Goal: Task Accomplishment & Management: Manage account settings

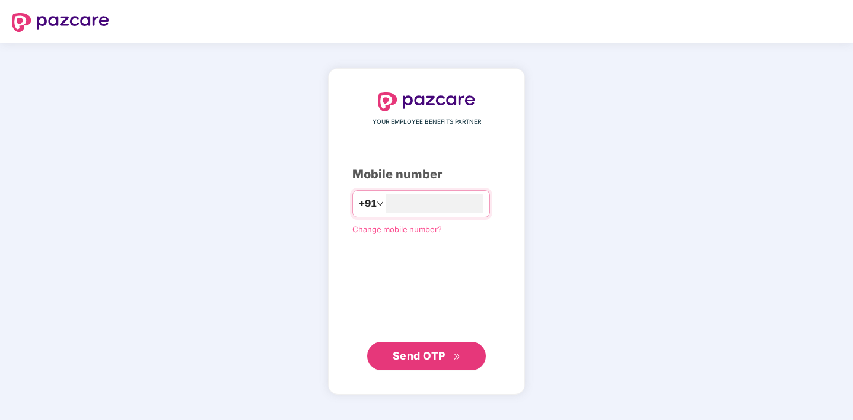
type input "**********"
click at [420, 352] on span "Send OTP" at bounding box center [419, 355] width 53 height 12
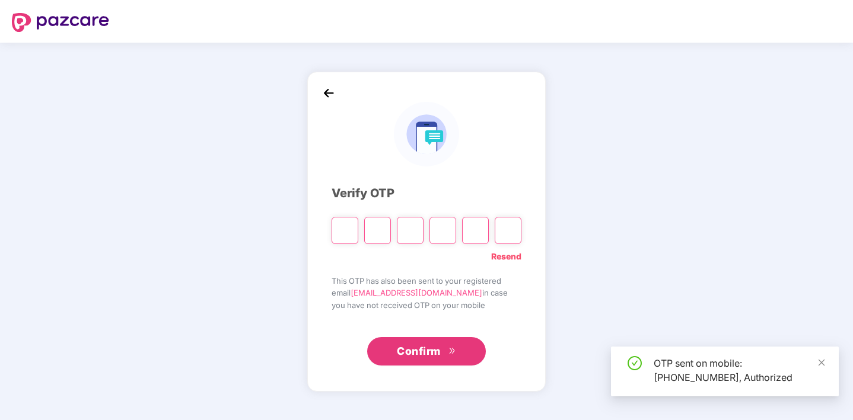
type input "*"
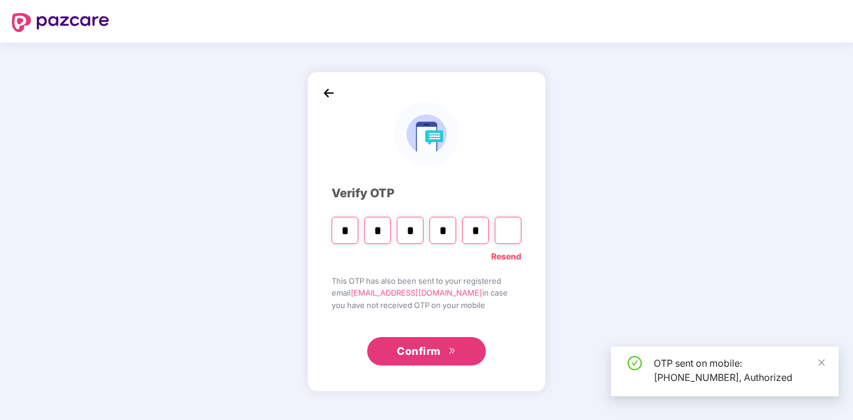
type input "*"
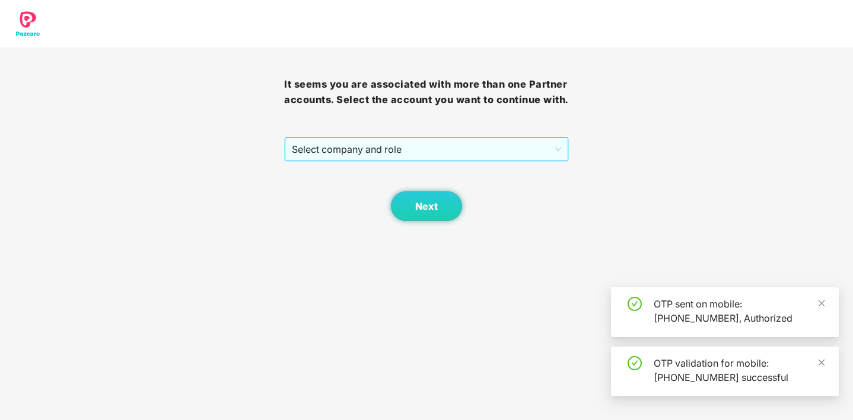
click at [361, 154] on span "Select company and role" at bounding box center [426, 149] width 269 height 23
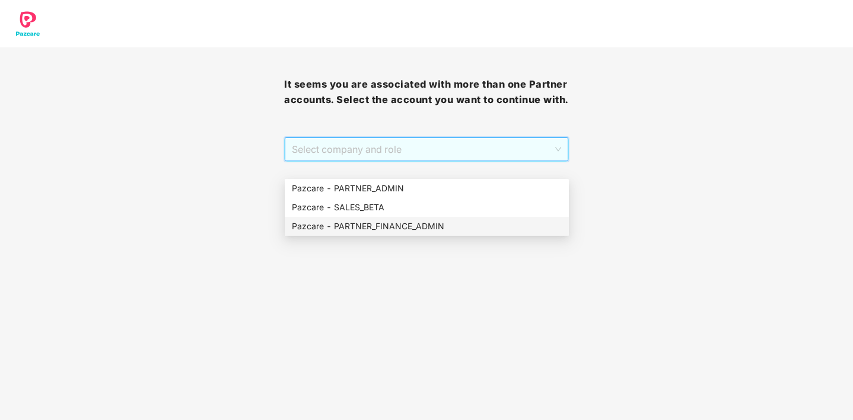
click at [428, 221] on div "Pazcare - PARTNER_FINANCE_ADMIN" at bounding box center [427, 226] width 270 height 13
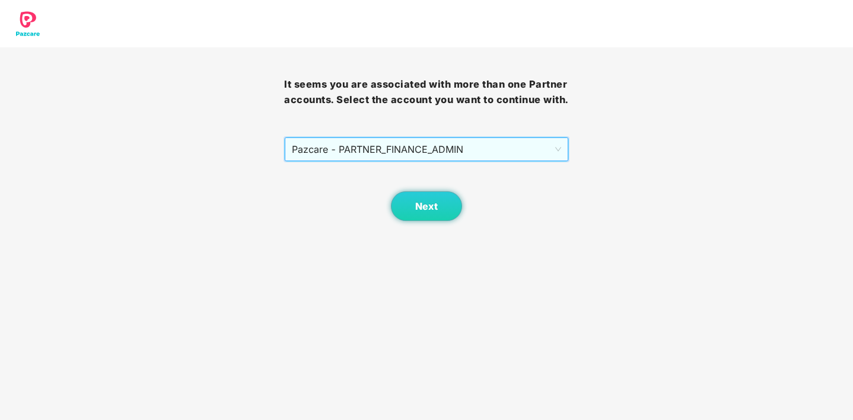
click at [380, 160] on span "Pazcare - PARTNER_FINANCE_ADMIN" at bounding box center [426, 149] width 269 height 23
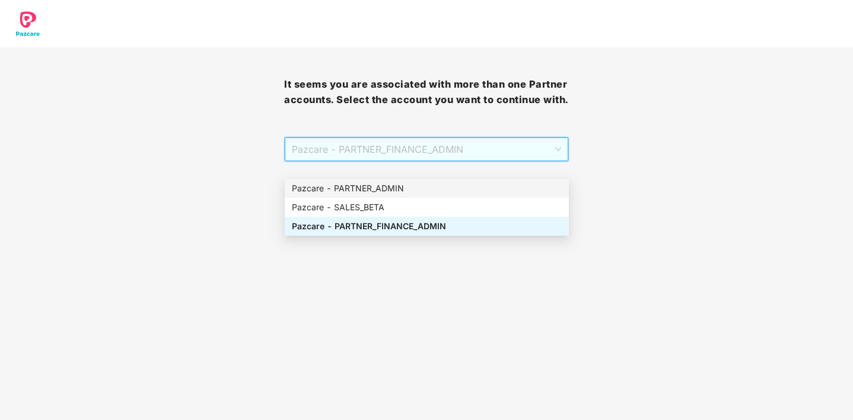
click at [393, 187] on div "Pazcare - PARTNER_ADMIN" at bounding box center [427, 188] width 270 height 13
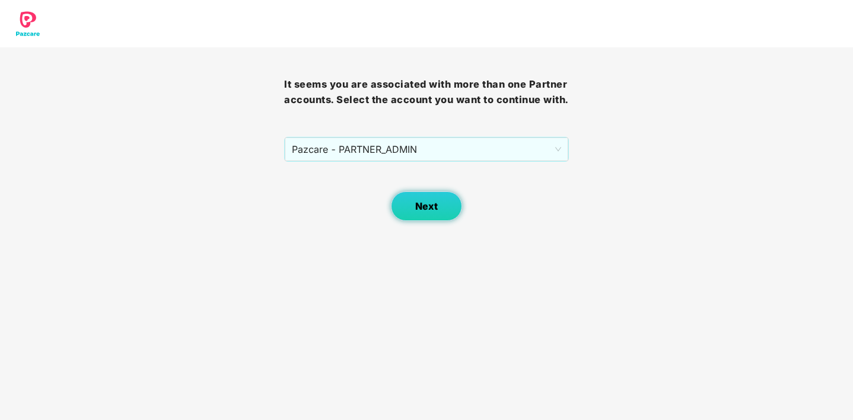
click at [419, 212] on span "Next" at bounding box center [426, 206] width 23 height 11
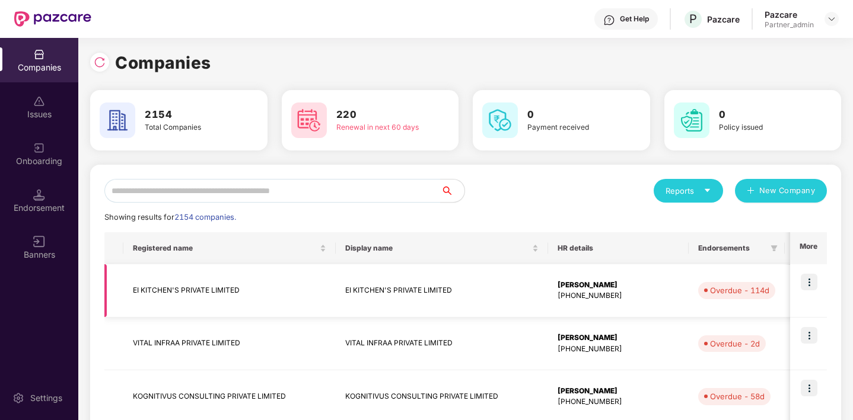
click at [811, 281] on img at bounding box center [809, 282] width 17 height 17
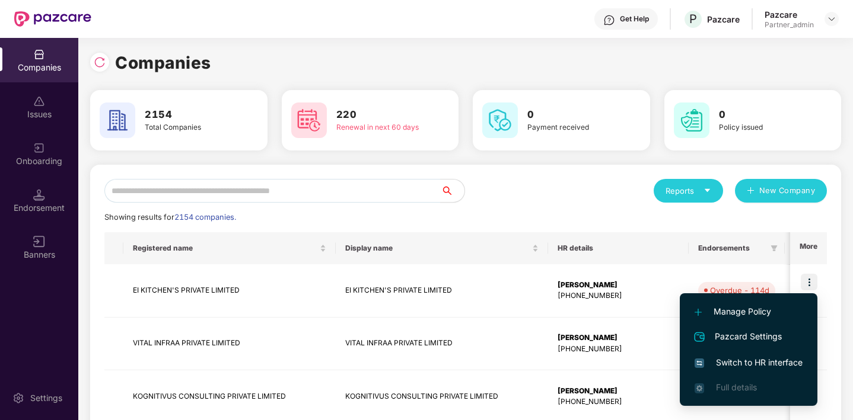
click at [743, 363] on span "Switch to HR interface" at bounding box center [748, 362] width 108 height 13
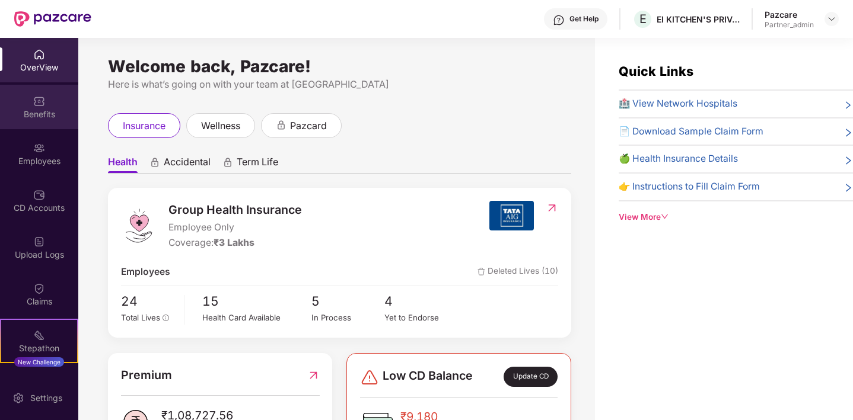
click at [35, 118] on div "Benefits" at bounding box center [39, 115] width 78 height 12
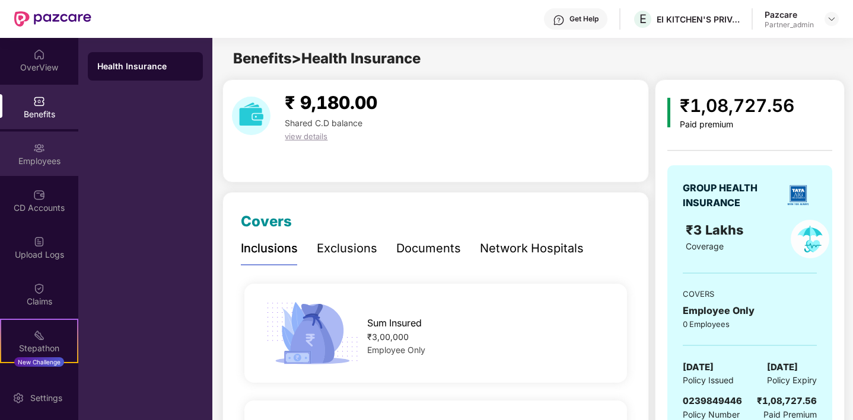
click at [37, 148] on img at bounding box center [39, 148] width 12 height 12
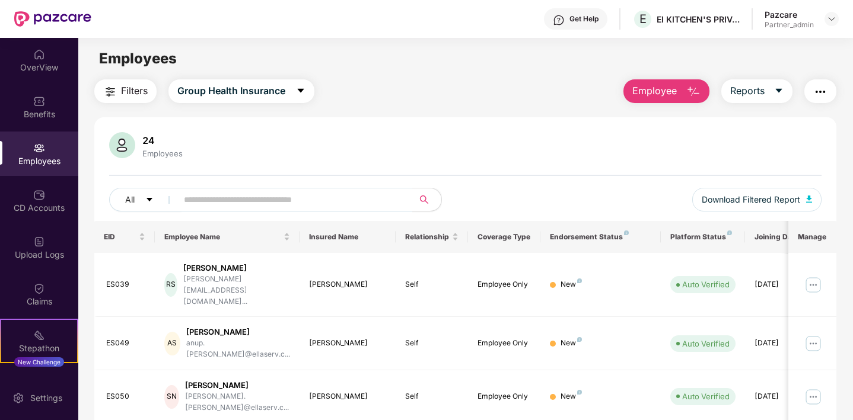
click at [646, 100] on button "Employee" at bounding box center [666, 91] width 86 height 24
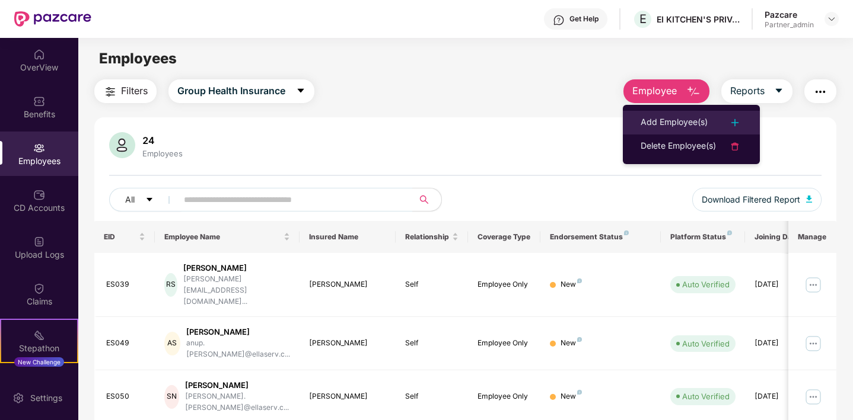
click at [648, 112] on li "Add Employee(s)" at bounding box center [691, 123] width 137 height 24
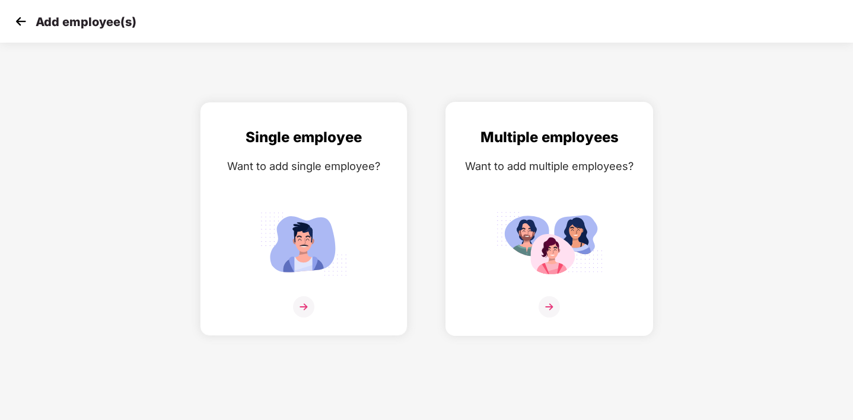
click at [520, 228] on img at bounding box center [549, 244] width 107 height 74
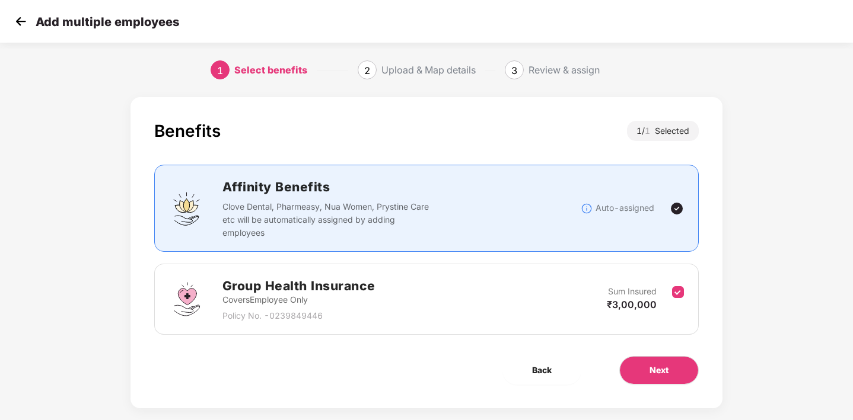
click at [19, 14] on img at bounding box center [21, 21] width 18 height 18
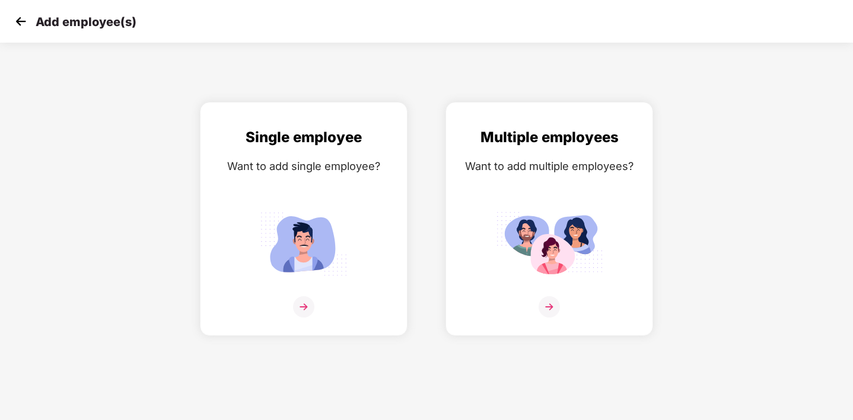
click at [18, 19] on img at bounding box center [21, 21] width 18 height 18
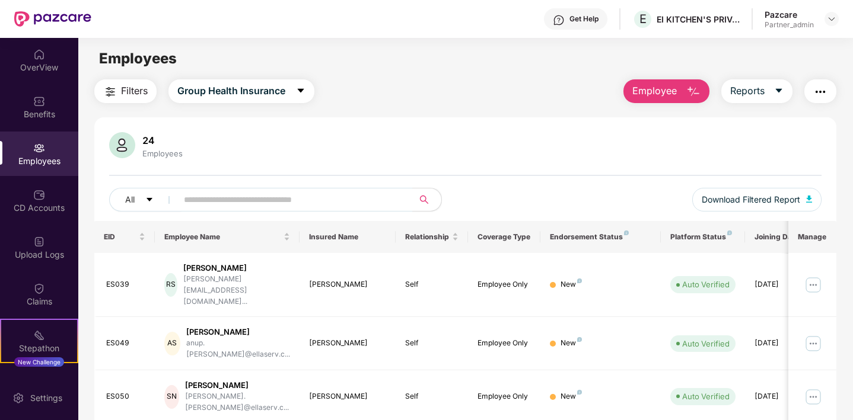
scroll to position [65, 0]
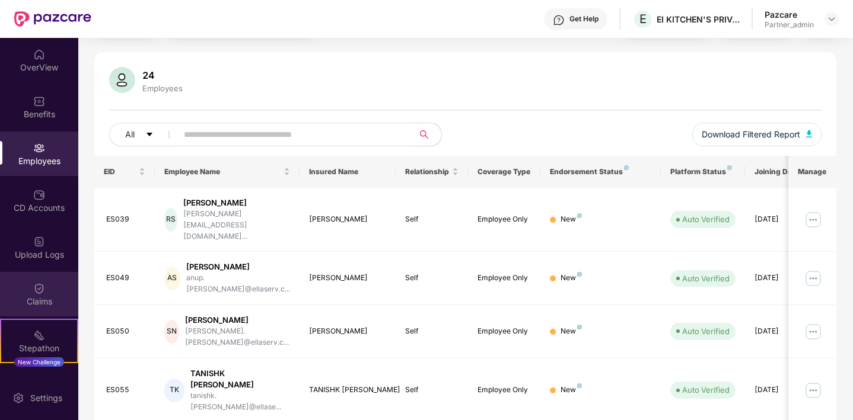
click at [42, 294] on img at bounding box center [39, 289] width 12 height 12
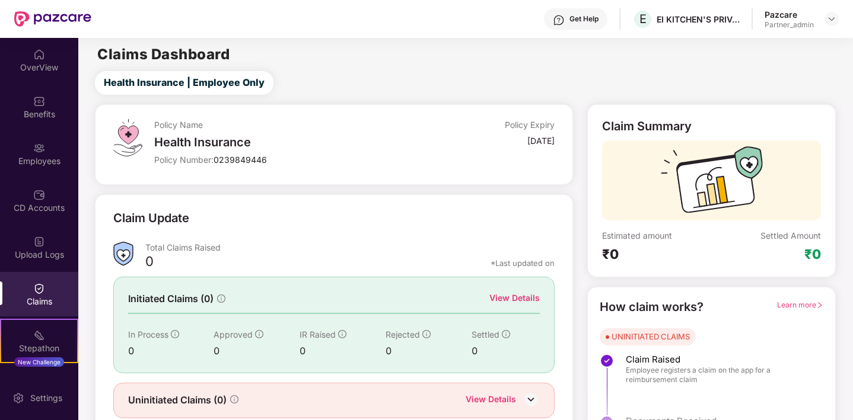
scroll to position [44, 0]
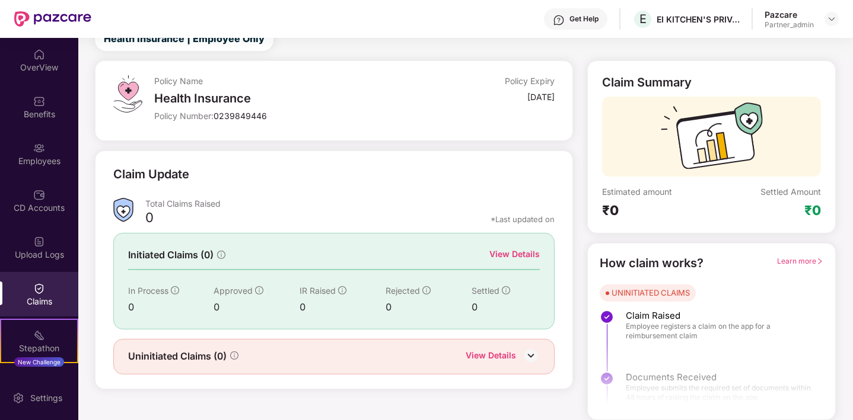
click at [514, 256] on div "View Details" at bounding box center [514, 254] width 50 height 13
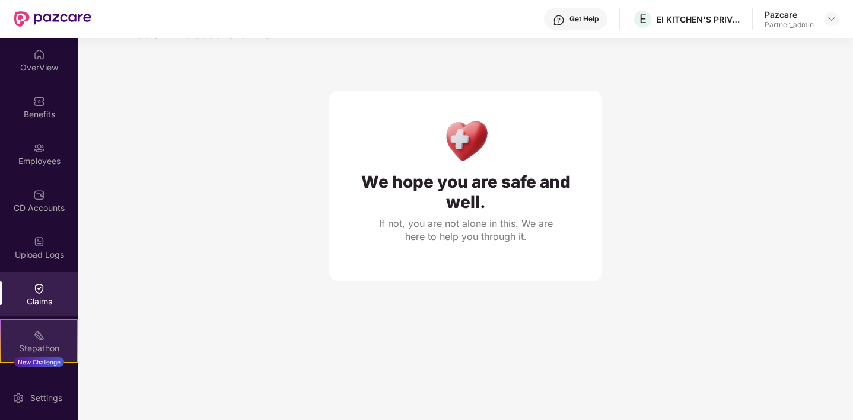
click at [50, 332] on div "Stepathon New Challenge" at bounding box center [39, 341] width 78 height 44
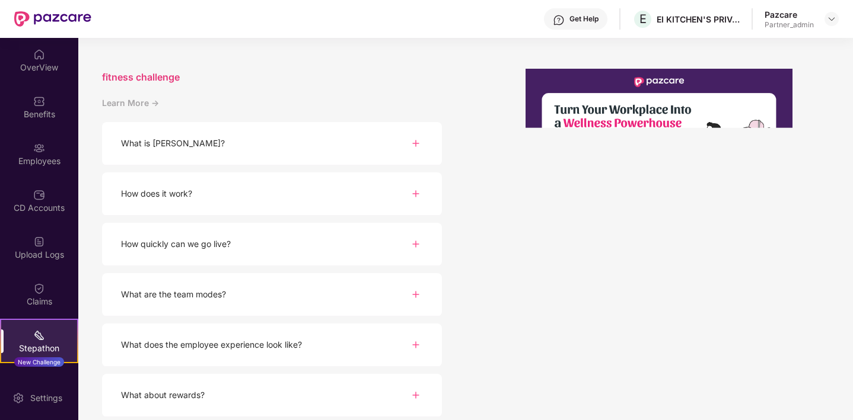
scroll to position [60, 0]
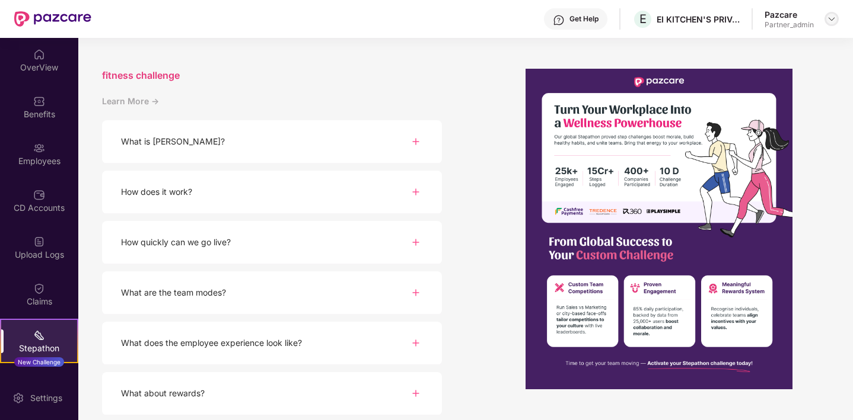
click at [831, 15] on img at bounding box center [831, 18] width 9 height 9
